Goal: Task Accomplishment & Management: Use online tool/utility

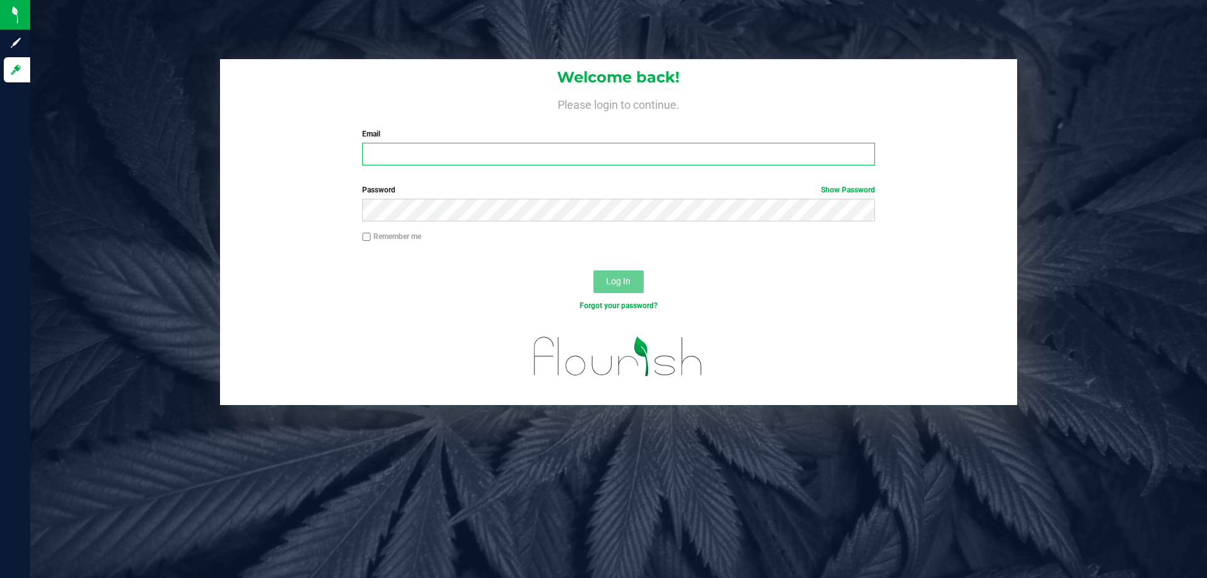
drag, startPoint x: 0, startPoint y: 0, endPoint x: 539, endPoint y: 152, distance: 559.9
click at [539, 152] on input "Email" at bounding box center [618, 154] width 513 height 23
type input "dbayless@Liveparallel.com"
click at [594, 270] on button "Log In" at bounding box center [619, 281] width 50 height 23
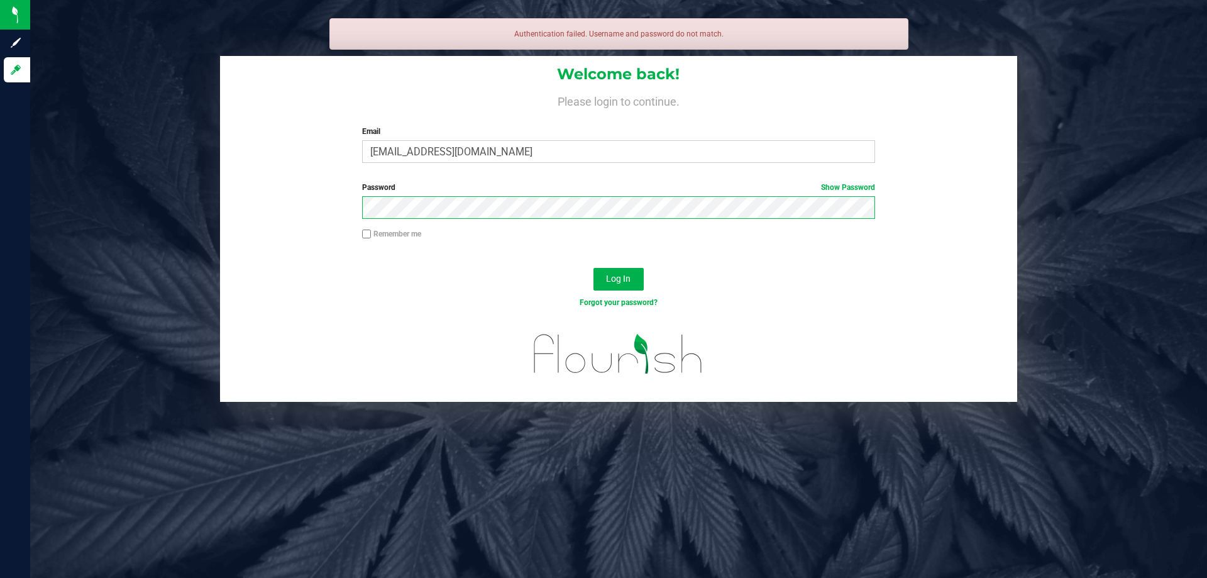
click at [594, 268] on button "Log In" at bounding box center [619, 279] width 50 height 23
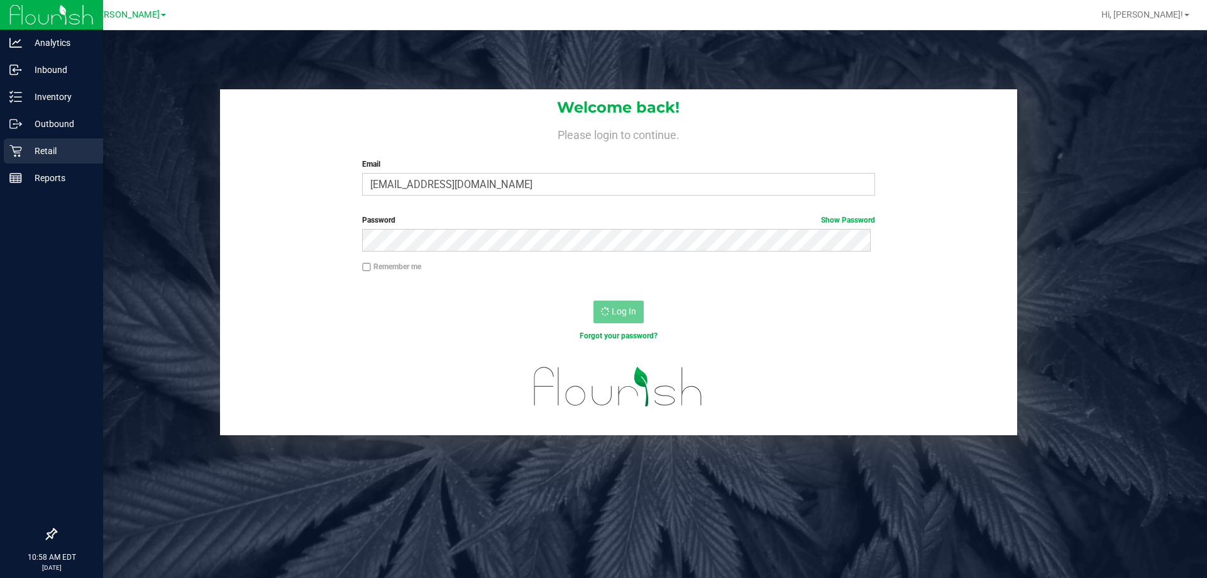
click at [38, 144] on p "Retail" at bounding box center [59, 150] width 75 height 15
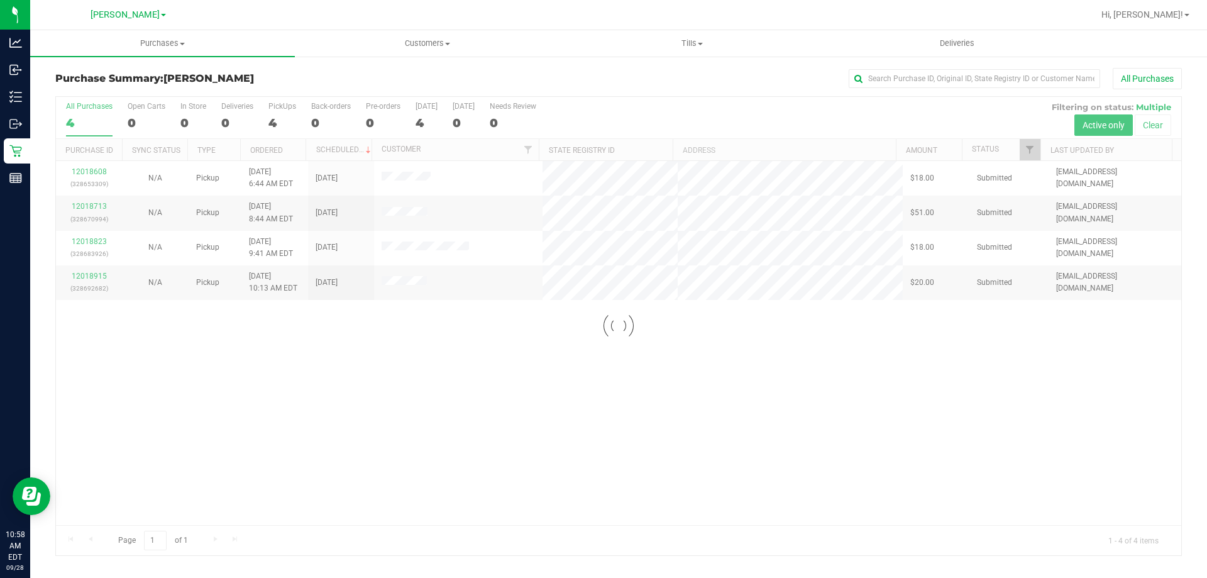
click at [667, 25] on div at bounding box center [659, 15] width 869 height 25
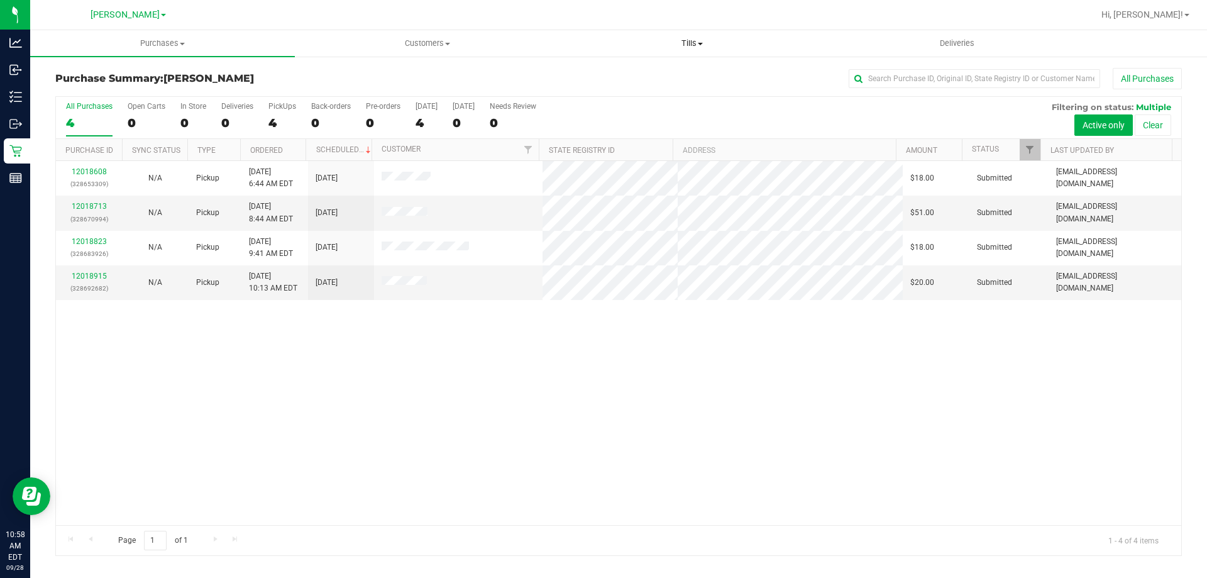
click at [675, 31] on uib-tab-heading "Tills Manage tills Reconcile e-payments" at bounding box center [692, 43] width 264 height 25
click at [660, 75] on li "Manage tills" at bounding box center [692, 76] width 265 height 15
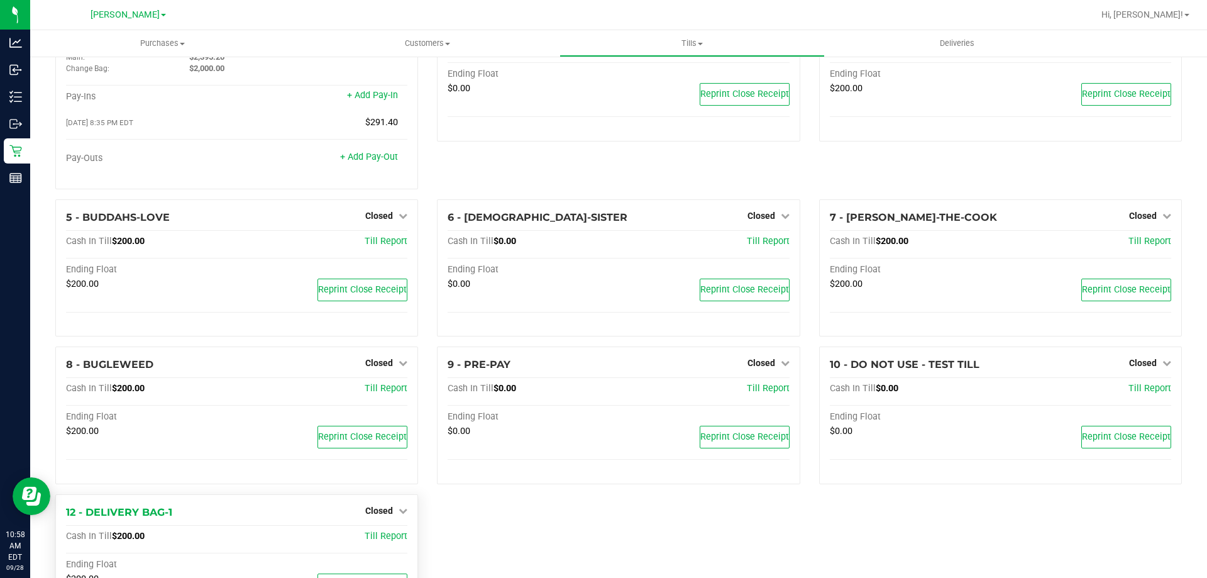
scroll to position [126, 0]
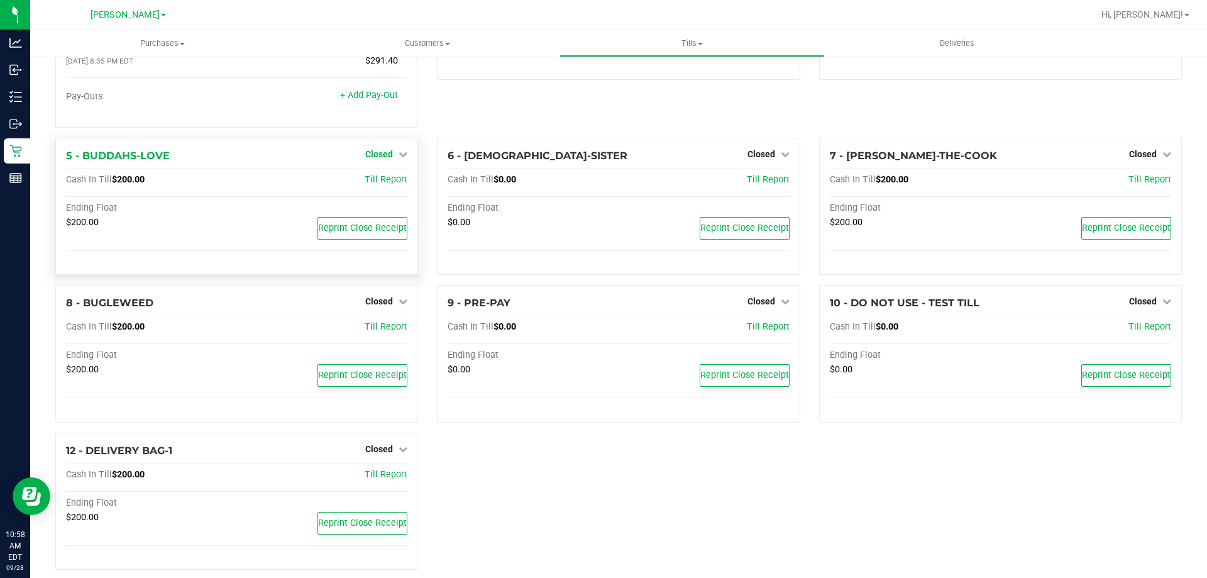
click at [384, 159] on span "Closed" at bounding box center [379, 154] width 28 height 10
click at [194, 203] on div "Cash In Till $200.00 Till Report Ending Float $200.00 Reprint Close Receipt" at bounding box center [236, 219] width 341 height 91
click at [356, 184] on div "Open Till" at bounding box center [379, 180] width 93 height 16
click at [373, 183] on link "Open Till" at bounding box center [378, 180] width 33 height 10
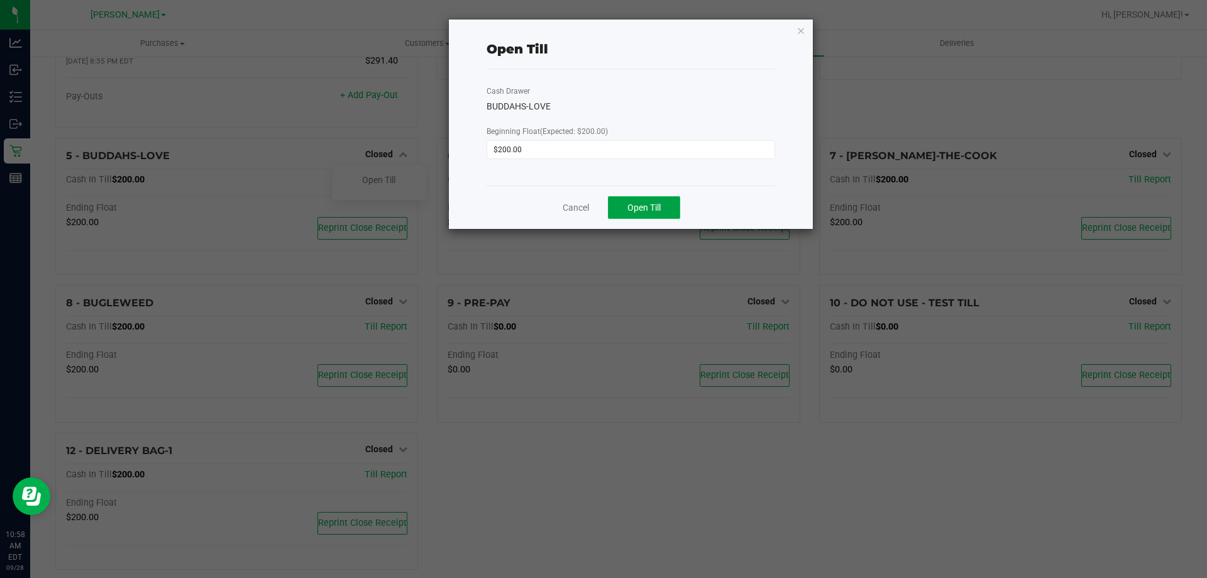
click at [676, 203] on button "Open Till" at bounding box center [644, 207] width 72 height 23
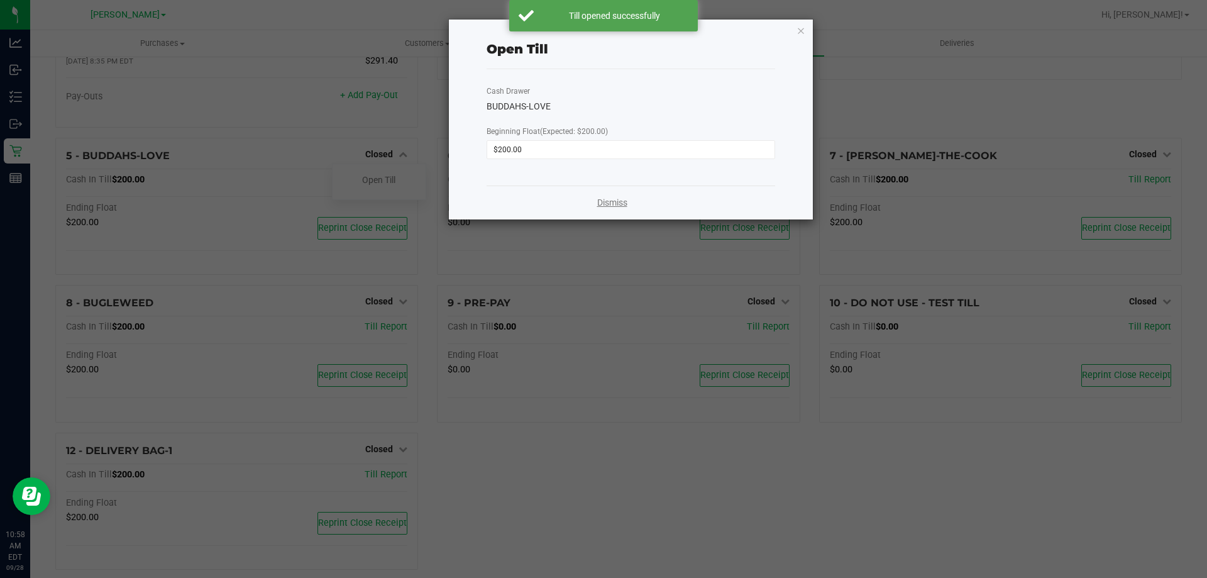
click at [621, 206] on link "Dismiss" at bounding box center [612, 202] width 30 height 13
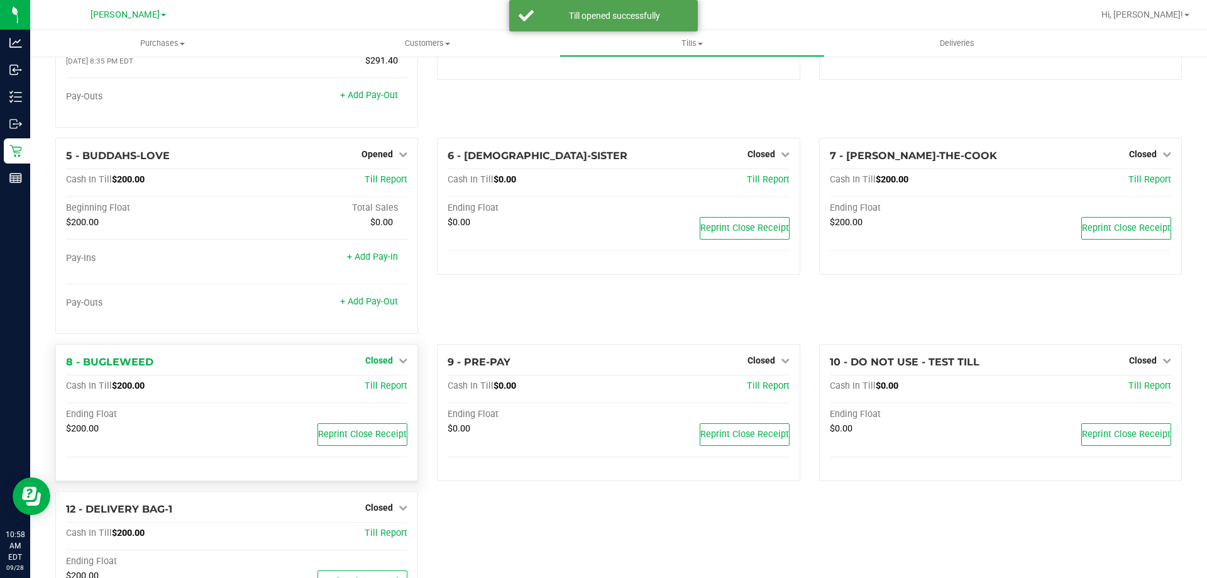
click at [387, 361] on span "Closed" at bounding box center [379, 360] width 28 height 10
click at [390, 389] on link "Open Till" at bounding box center [378, 386] width 33 height 10
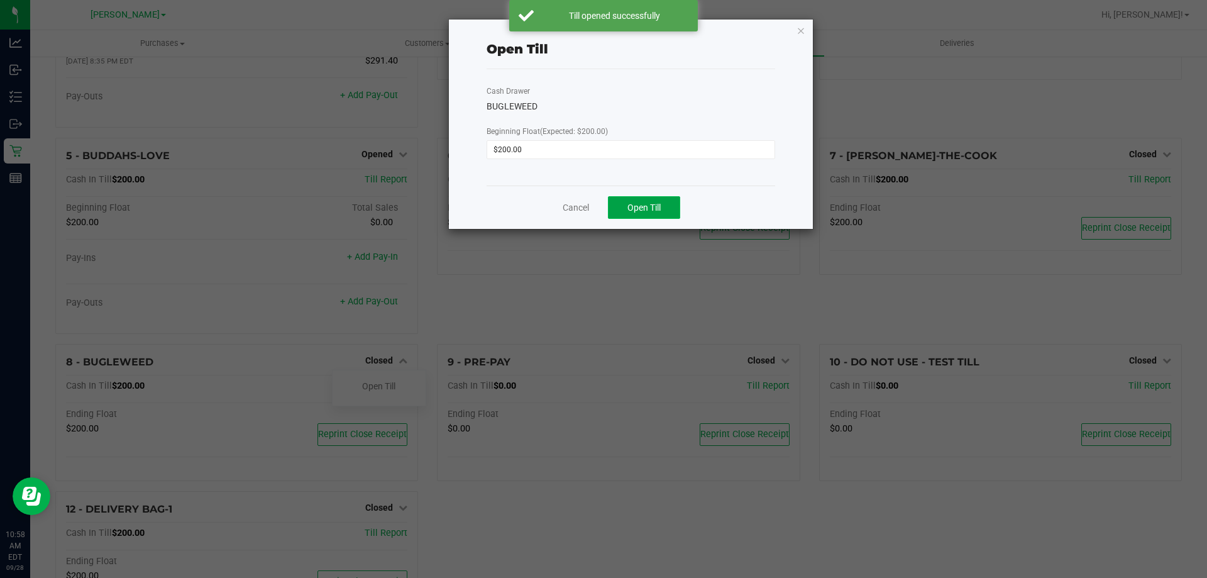
click at [671, 211] on button "Open Till" at bounding box center [644, 207] width 72 height 23
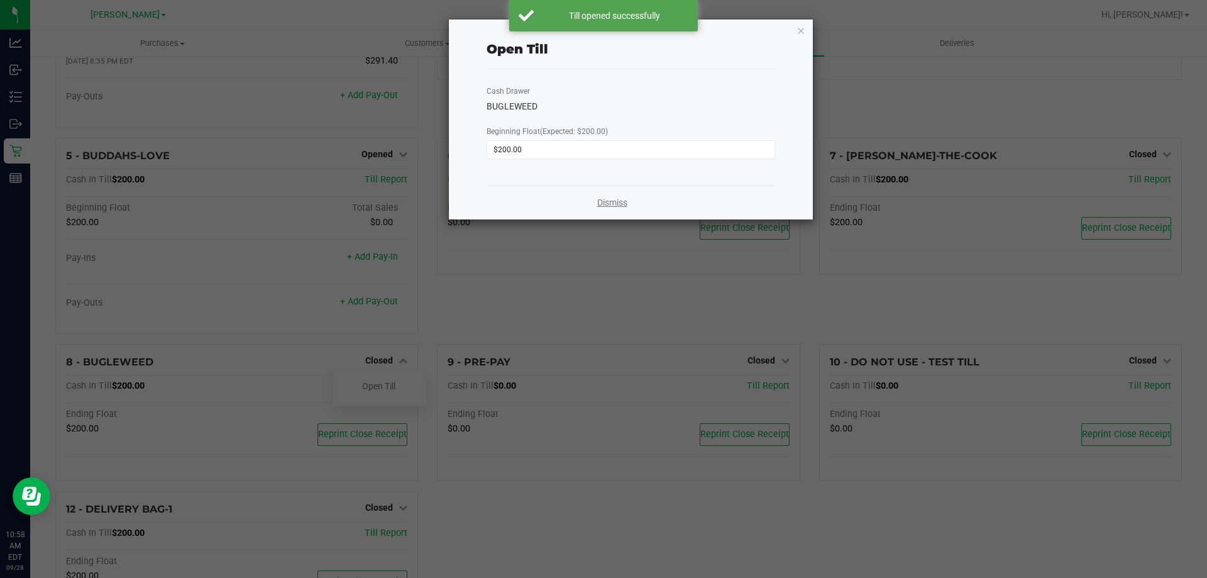
click at [609, 196] on link "Dismiss" at bounding box center [612, 202] width 30 height 13
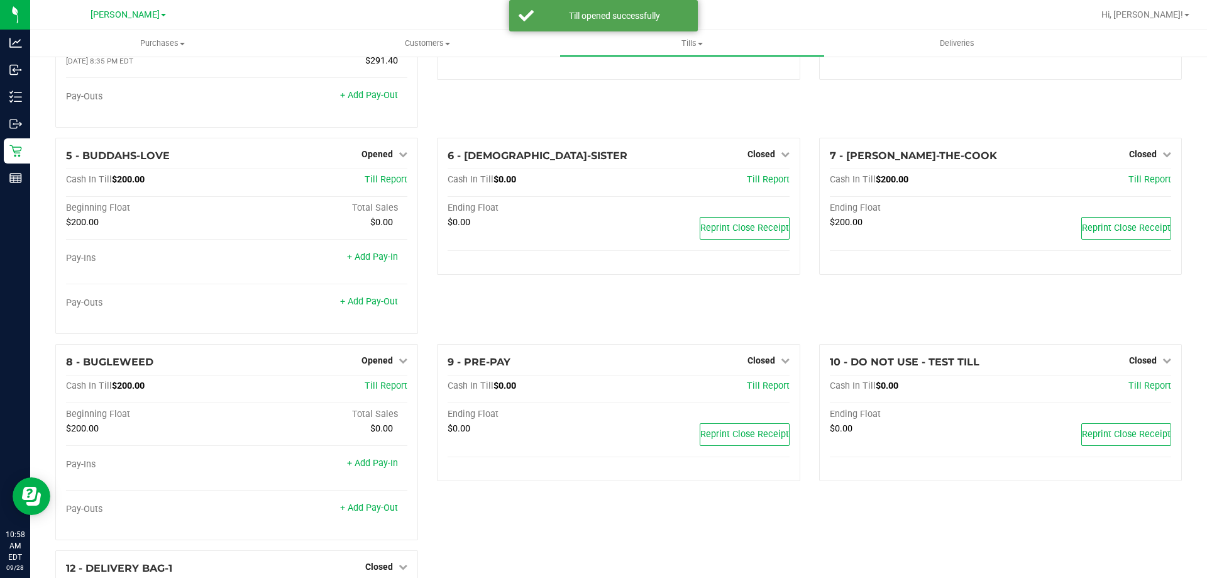
click at [593, 333] on div "6 - BUDDHAS-SISTER Closed Open Till Cash In Till $0.00 Till Report Ending Float…" at bounding box center [619, 241] width 382 height 206
